Goal: Information Seeking & Learning: Learn about a topic

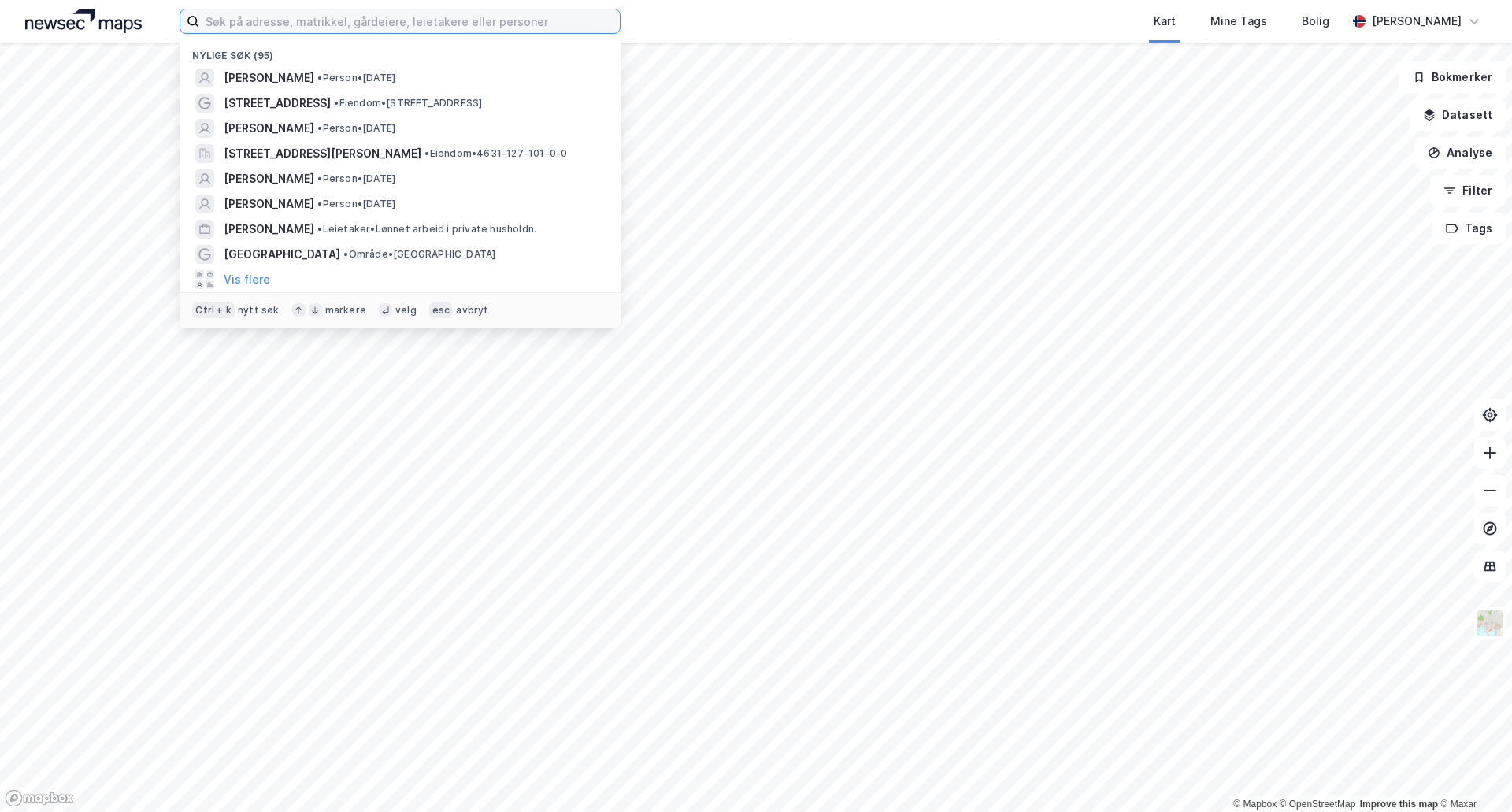
click at [257, 19] on input at bounding box center [410, 21] width 421 height 24
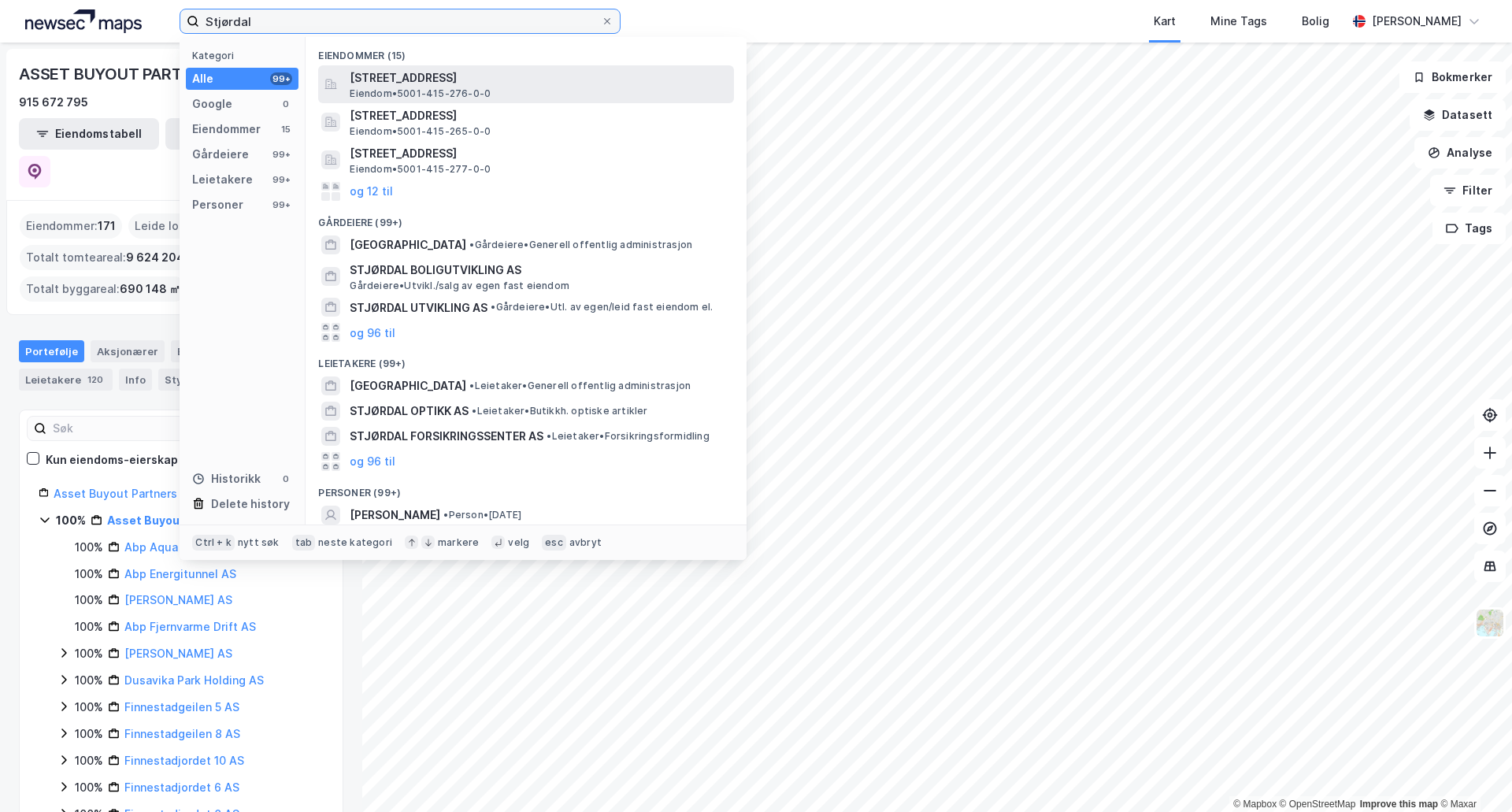
type input "Stjørdal"
click at [476, 99] on span "Eiendom • 5001-415-276-0-0" at bounding box center [420, 93] width 141 height 13
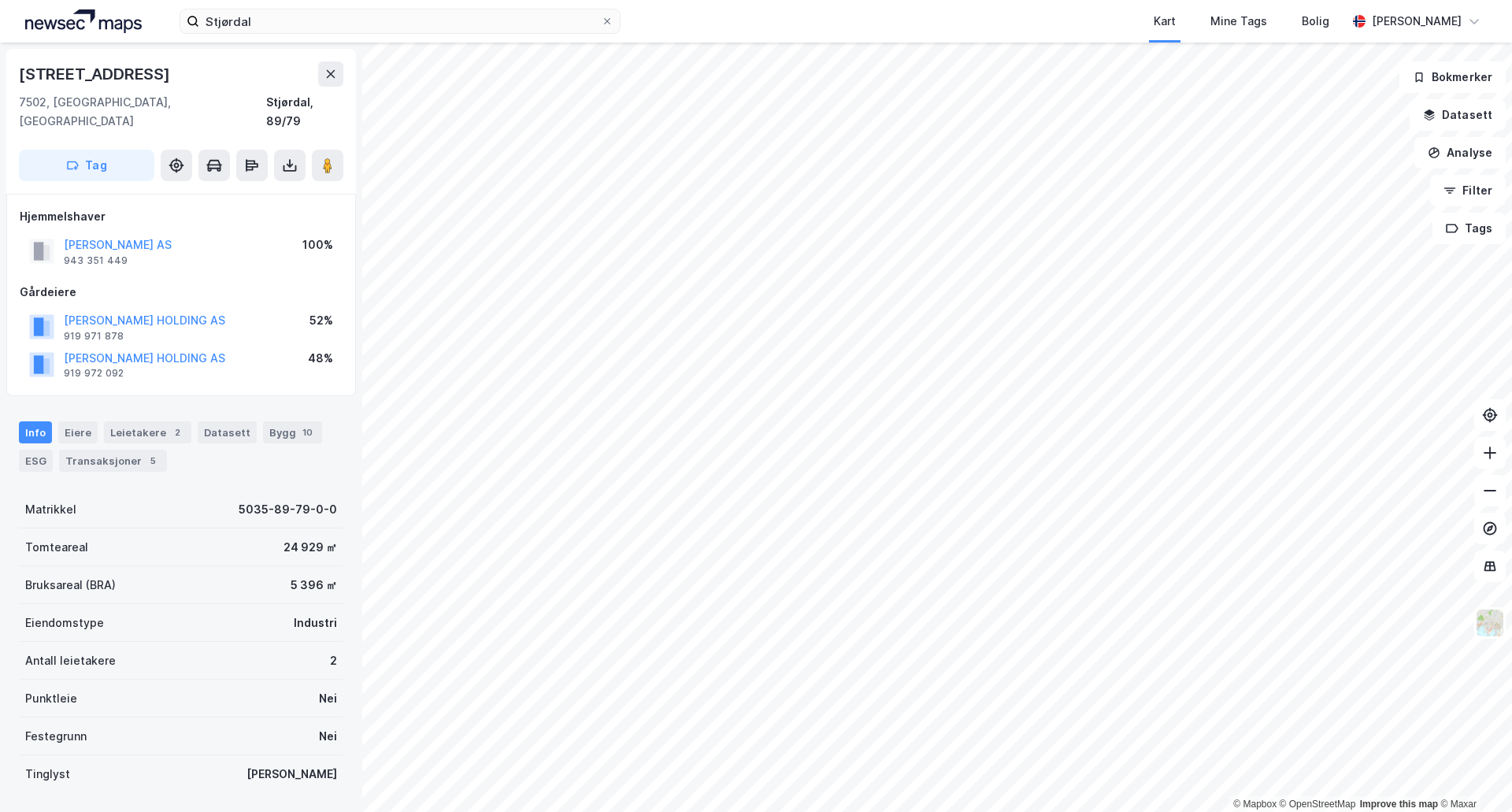
click at [911, 0] on html "Stjørdal Kart Mine Tags Bolig [PERSON_NAME] © Mapbox © OpenStreetMap Improve th…" at bounding box center [756, 406] width 1512 height 812
click at [789, 811] on html "Stjørdal Kart Mine Tags Bolig [PERSON_NAME] © Mapbox © OpenStreetMap Improve th…" at bounding box center [756, 406] width 1512 height 812
click at [846, 811] on html "Stjørdal Kart Mine Tags Bolig [PERSON_NAME] © Mapbox © OpenStreetMap Improve th…" at bounding box center [756, 406] width 1512 height 812
